Goal: Navigation & Orientation: Find specific page/section

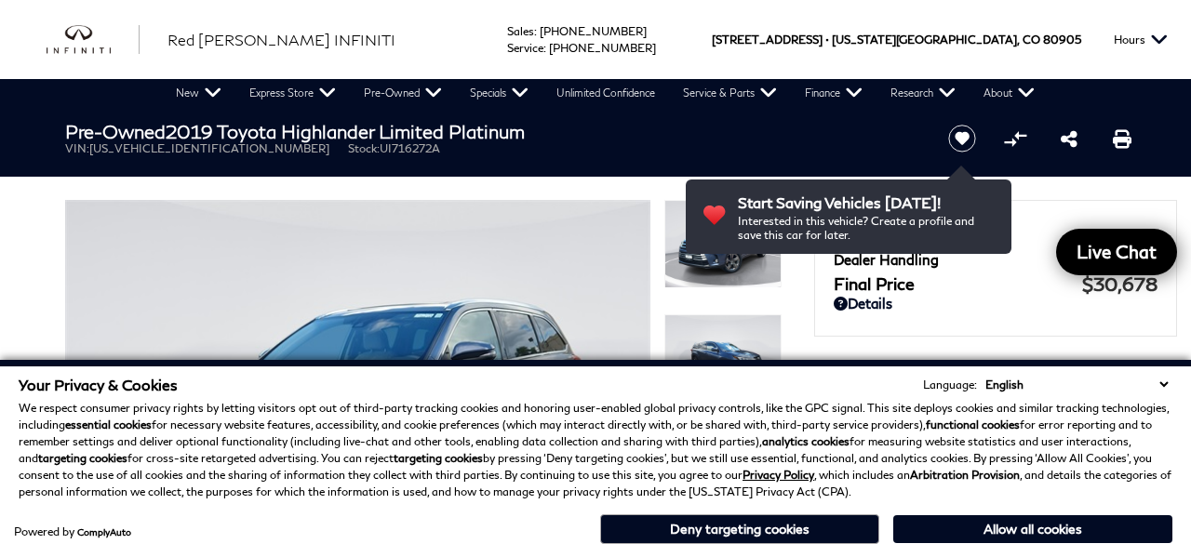
click at [1158, 376] on select "English Spanish / Español English / [GEOGRAPHIC_DATA] Korean / 한국어 Vietnamese /…" at bounding box center [1077, 385] width 192 height 18
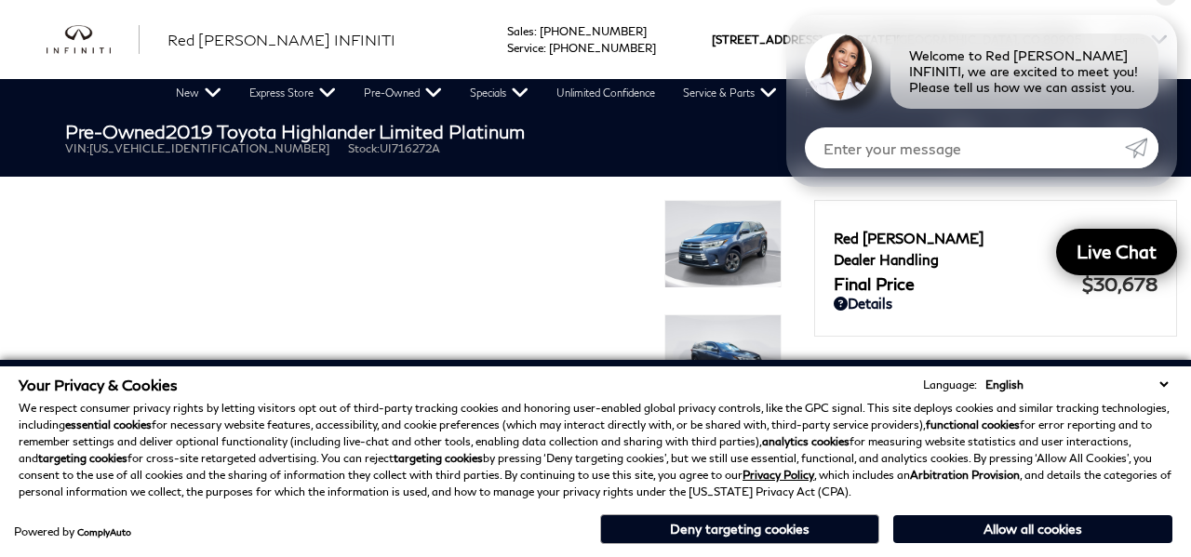
click at [1169, 376] on select "English Spanish / Español English / [GEOGRAPHIC_DATA] Korean / 한국어 Vietnamese /…" at bounding box center [1077, 385] width 192 height 18
click at [822, 526] on button "Deny targeting cookies" at bounding box center [739, 530] width 279 height 30
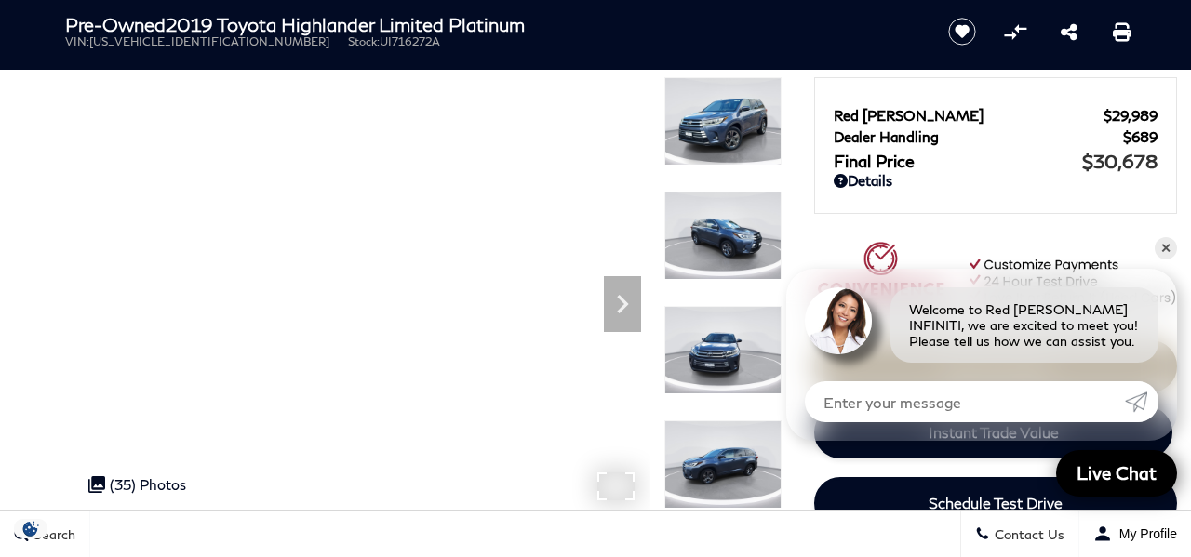
scroll to position [126, 0]
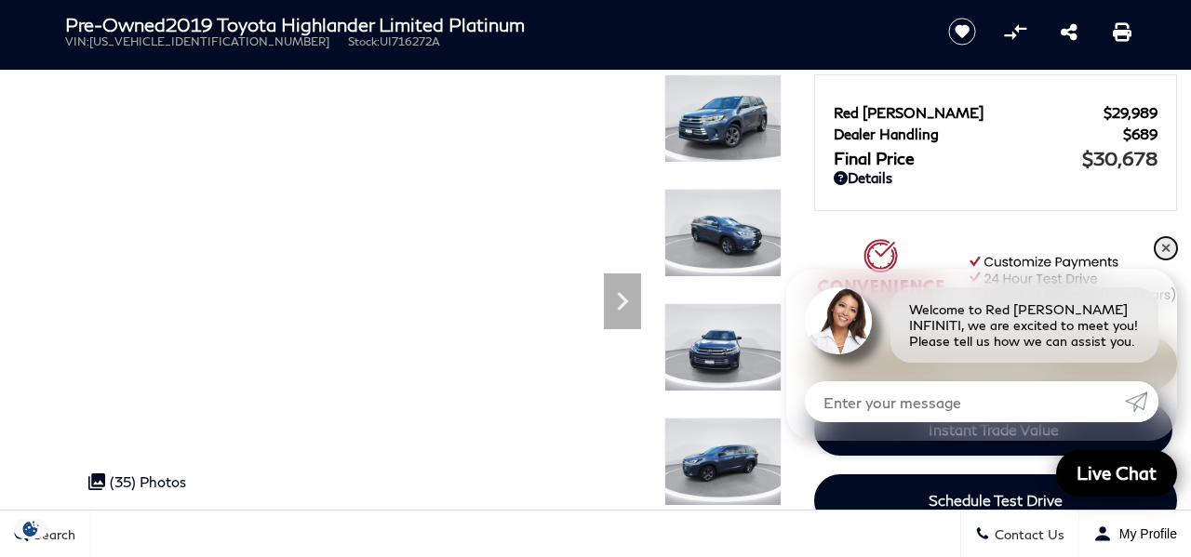
click at [1165, 248] on link "✕" at bounding box center [1166, 248] width 22 height 22
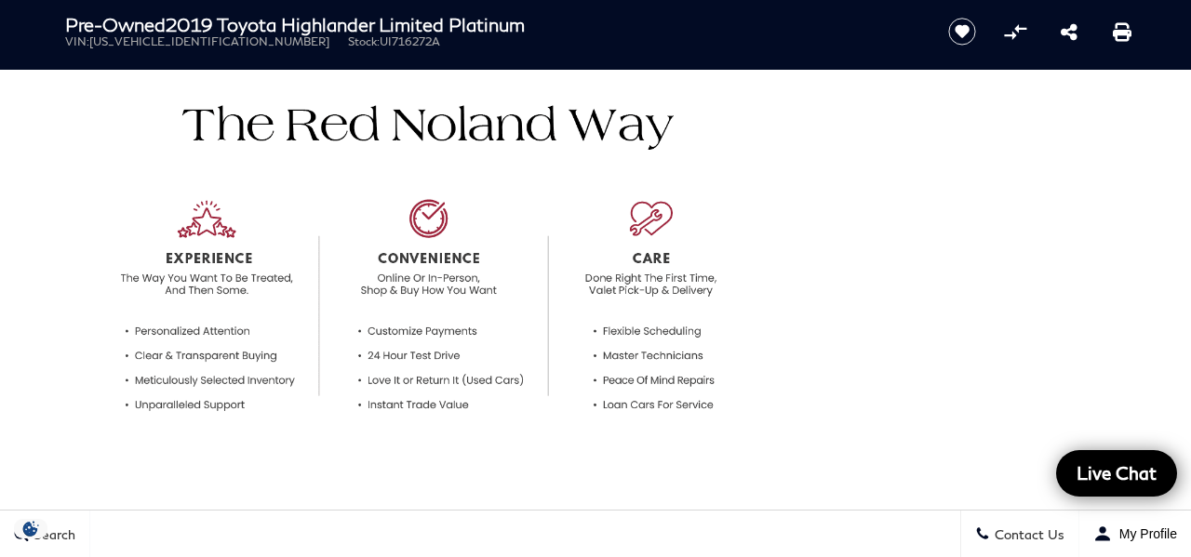
scroll to position [0, 0]
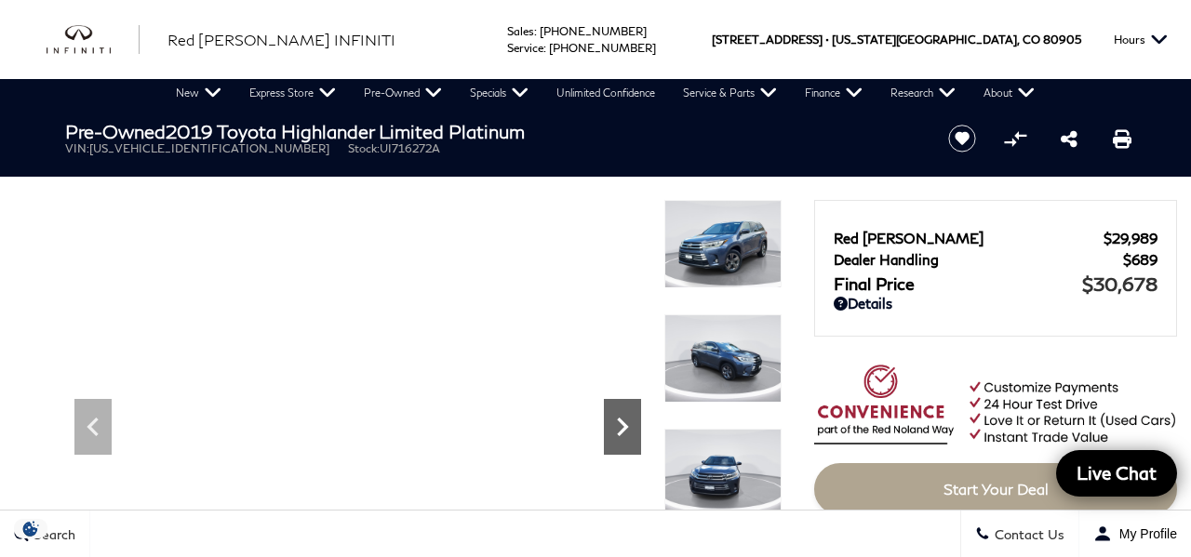
click at [615, 420] on icon "Next" at bounding box center [622, 427] width 37 height 37
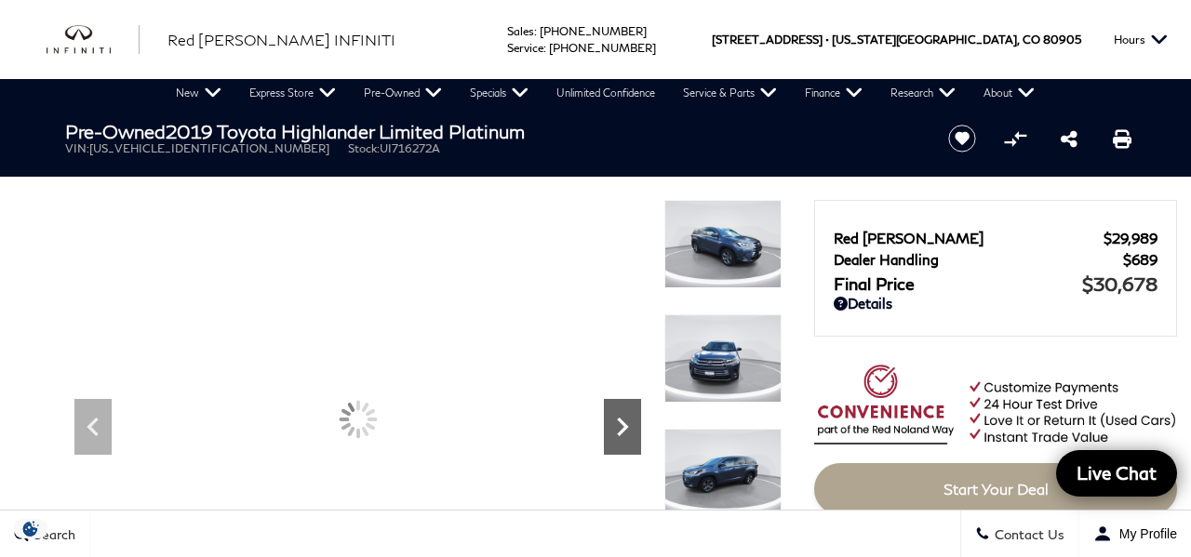
click at [615, 420] on icon "Next" at bounding box center [622, 427] width 37 height 37
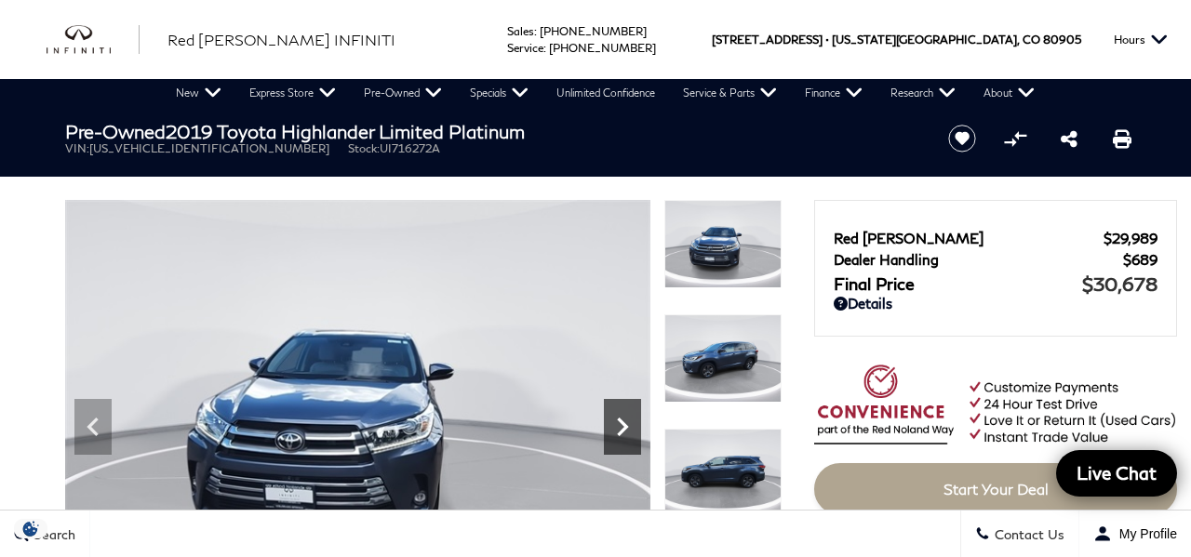
click at [615, 420] on icon "Next" at bounding box center [622, 427] width 37 height 37
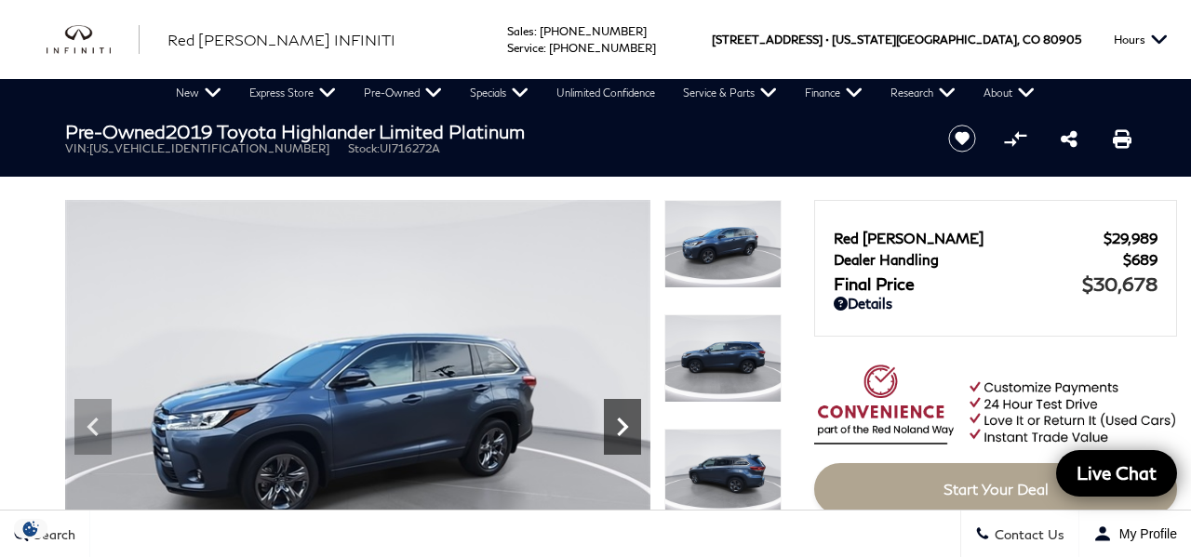
click at [616, 417] on icon "Next" at bounding box center [622, 427] width 37 height 37
